Goal: Information Seeking & Learning: Understand process/instructions

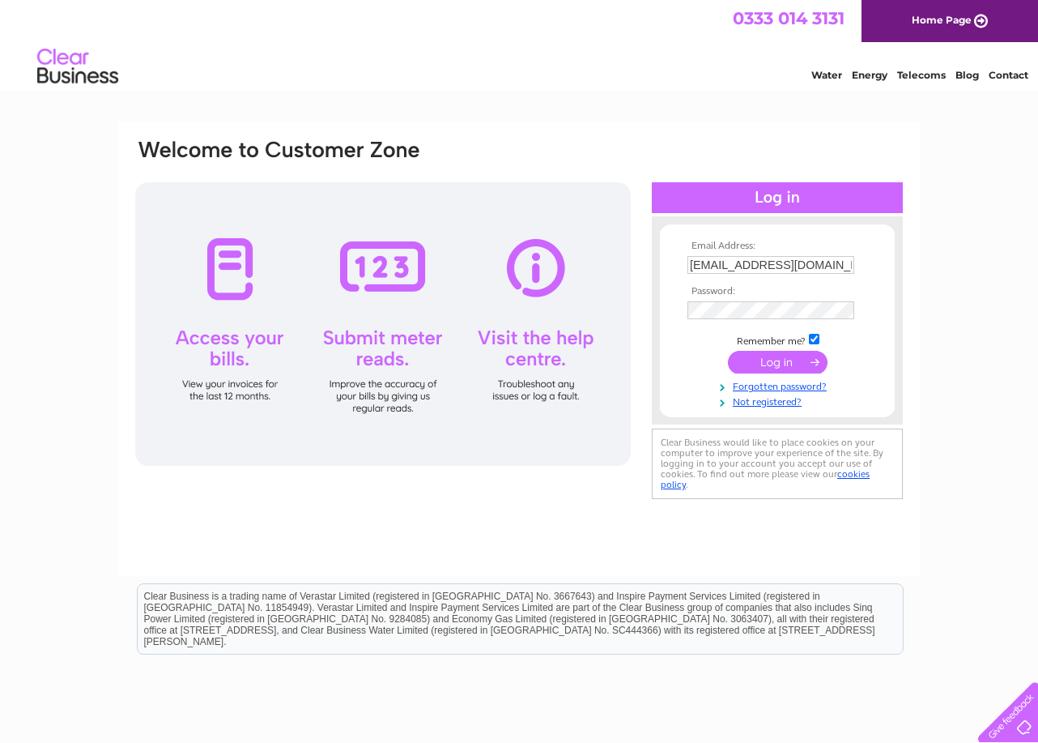
click at [779, 370] on input "submit" at bounding box center [778, 362] width 100 height 23
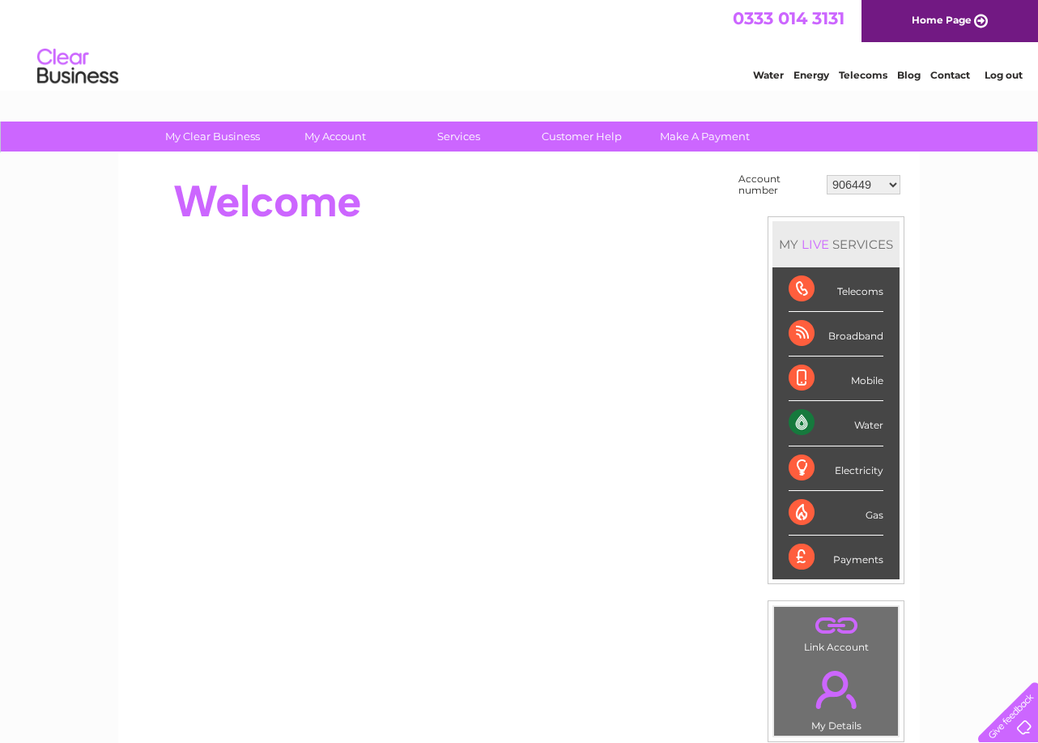
click at [887, 186] on select "906449 1003449 1116226 30270642" at bounding box center [864, 184] width 74 height 19
select select "1116226"
click at [827, 175] on select "906449 1003449 1116226 30270642" at bounding box center [864, 184] width 74 height 19
click at [799, 418] on div "Water" at bounding box center [836, 423] width 95 height 45
click at [868, 426] on div "Water" at bounding box center [836, 423] width 95 height 45
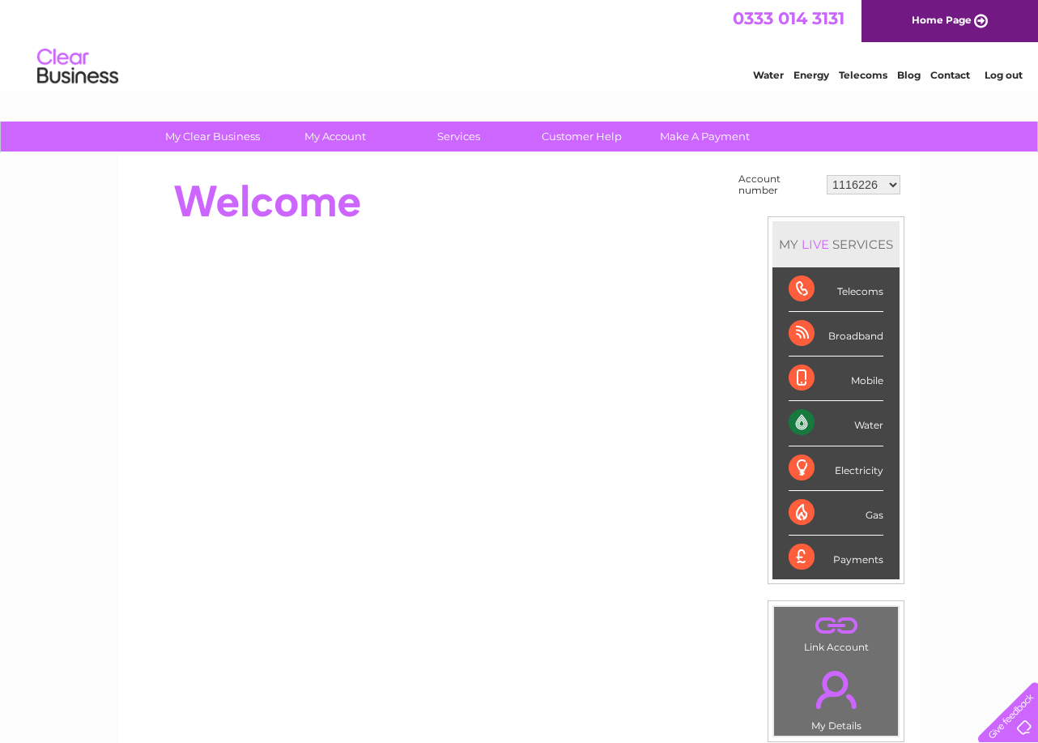
click at [864, 426] on div "Water" at bounding box center [836, 423] width 95 height 45
click at [837, 243] on div "MY LIVE SERVICES" at bounding box center [836, 244] width 127 height 46
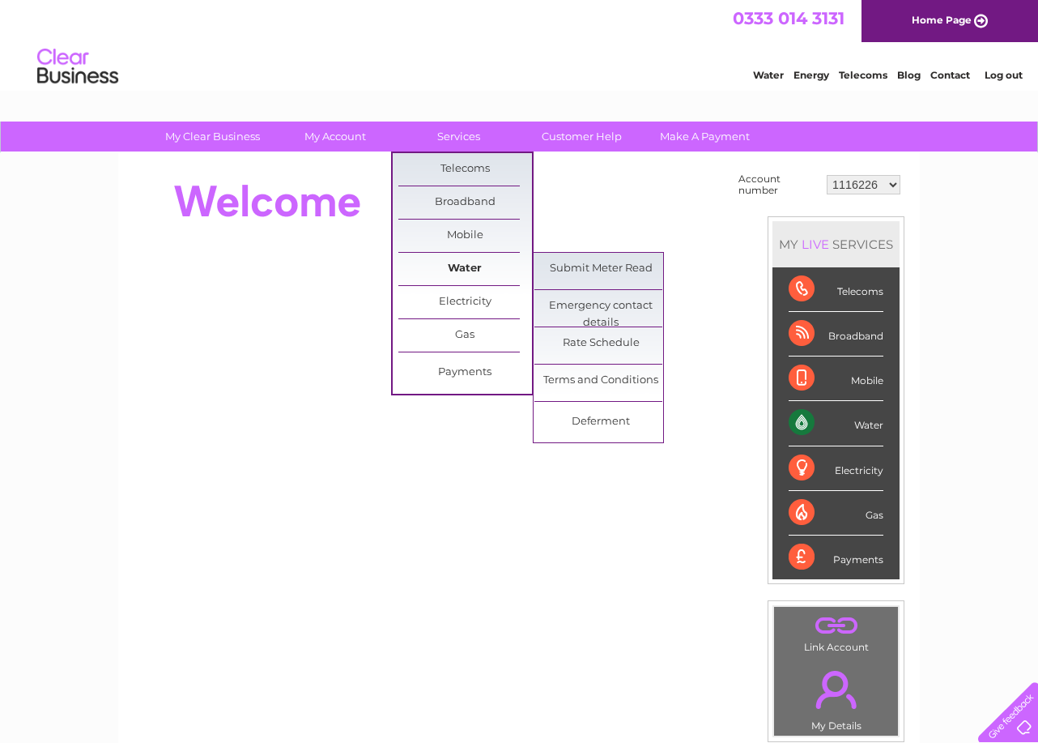
click at [463, 279] on link "Water" at bounding box center [466, 269] width 134 height 32
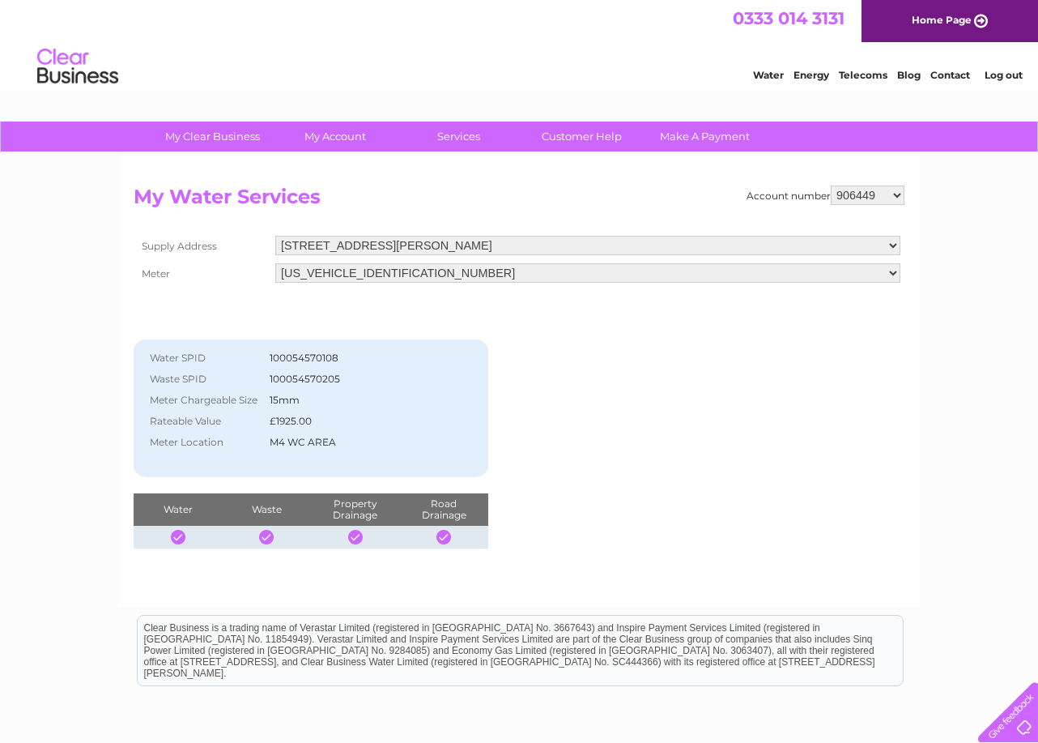
click at [897, 194] on select "906449 1003449 1116226 30270642" at bounding box center [868, 195] width 74 height 19
select select "1116226"
click at [831, 186] on select "906449 1003449 1116226 30270642" at bounding box center [868, 195] width 74 height 19
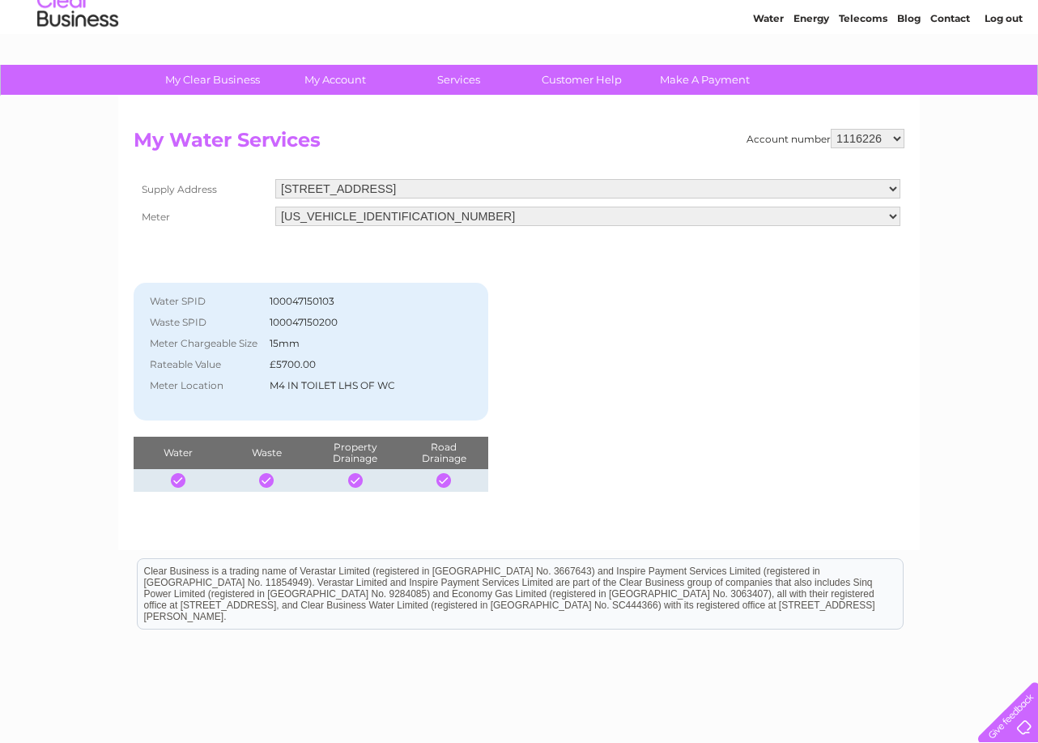
scroll to position [81, 0]
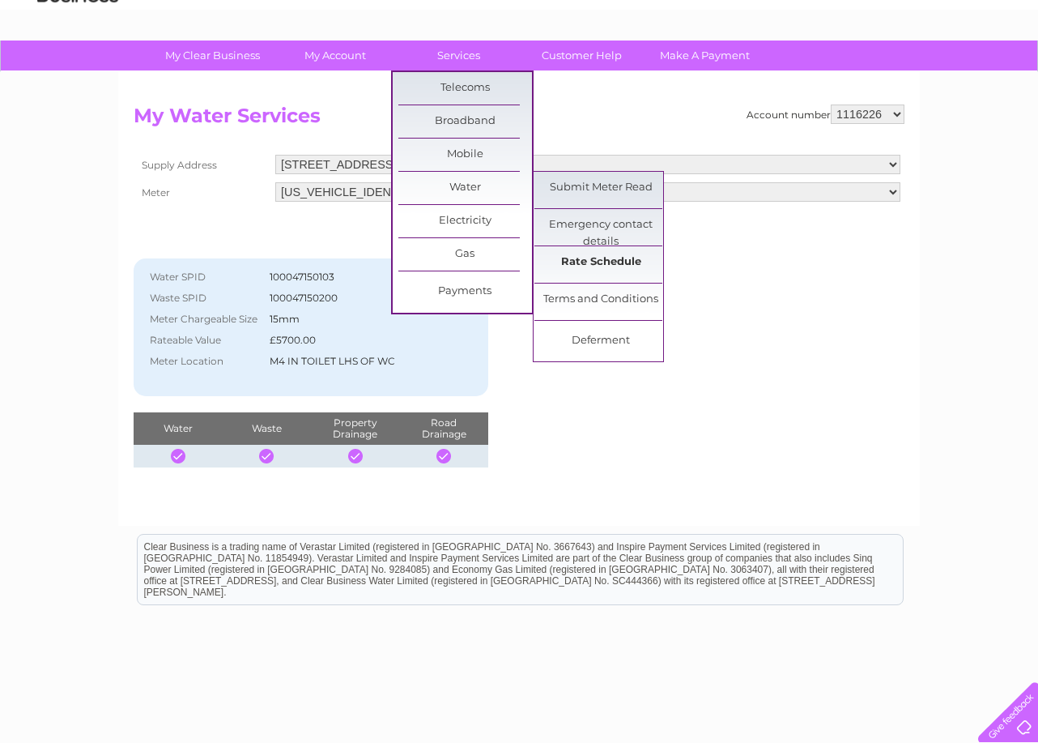
click at [598, 263] on link "Rate Schedule" at bounding box center [602, 262] width 134 height 32
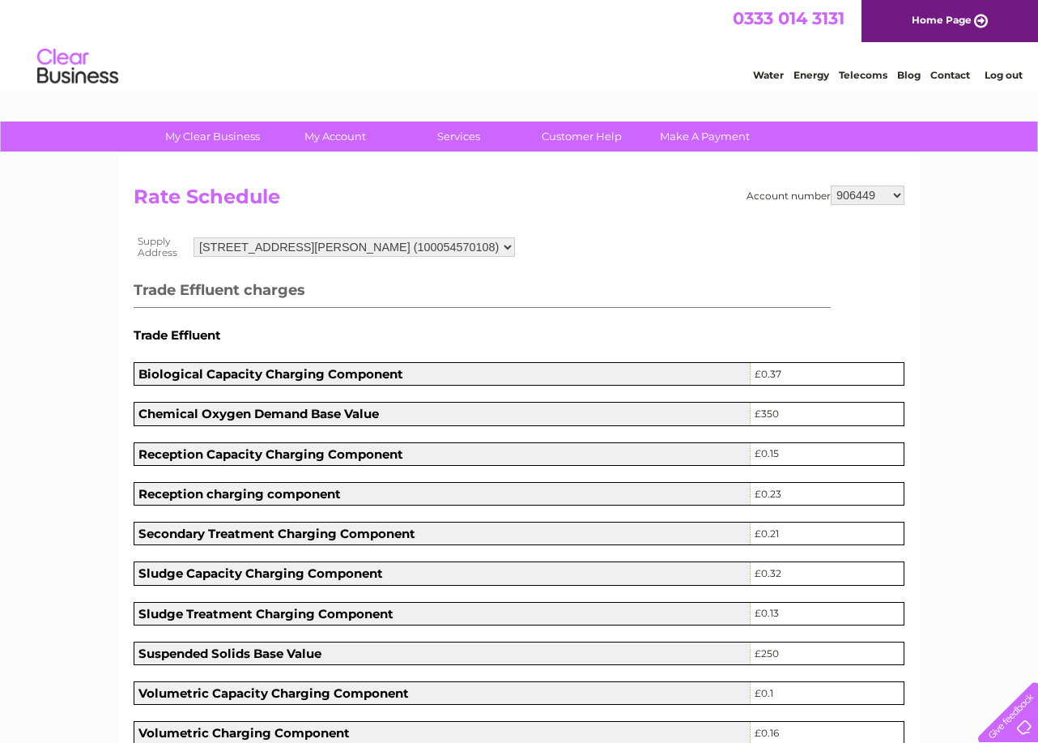
click at [889, 195] on select "906449 1003449 1116226 30270642" at bounding box center [868, 195] width 74 height 19
select select "1116226"
click at [831, 186] on select "906449 1003449 1116226 30270642" at bounding box center [868, 195] width 74 height 19
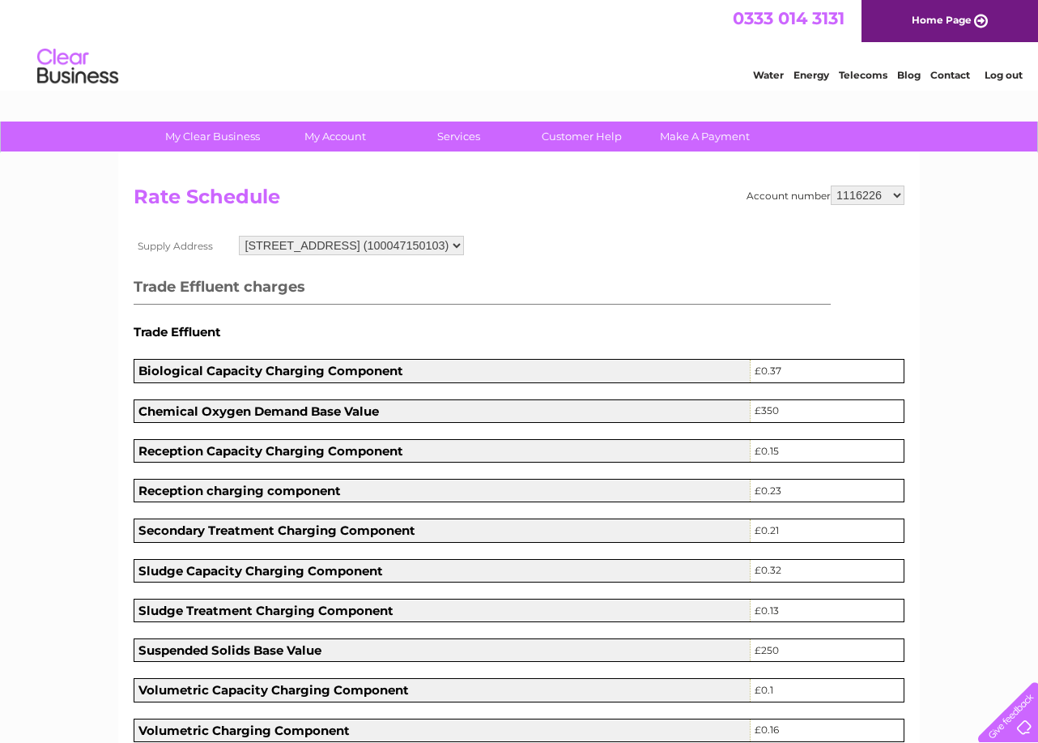
click at [768, 79] on link "Water" at bounding box center [768, 75] width 31 height 12
